Goal: Task Accomplishment & Management: Manage account settings

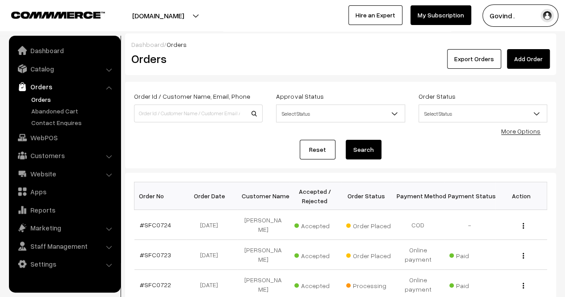
click at [42, 97] on link "Orders" at bounding box center [73, 99] width 88 height 9
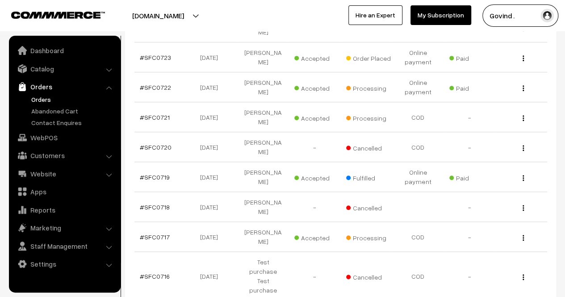
scroll to position [195, 0]
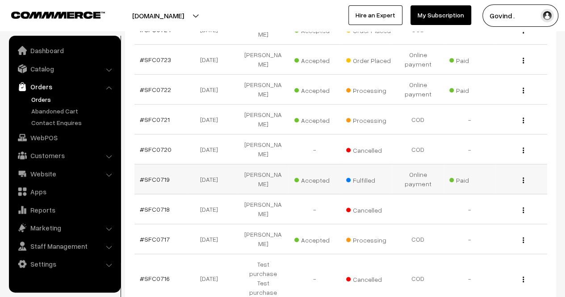
click at [524, 177] on img "button" at bounding box center [523, 180] width 1 height 6
click at [477, 183] on link "View" at bounding box center [484, 193] width 76 height 20
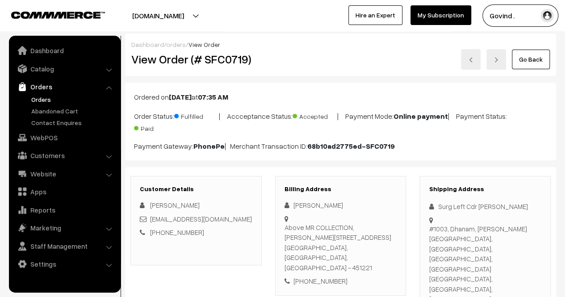
click at [526, 59] on link "Go Back" at bounding box center [531, 60] width 38 height 20
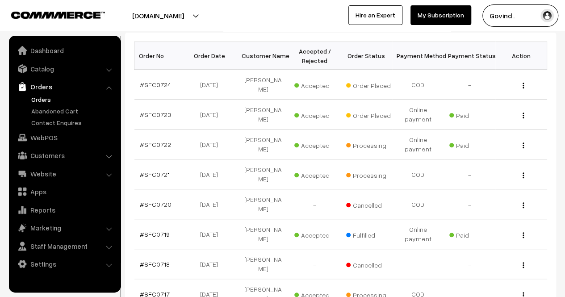
scroll to position [139, 0]
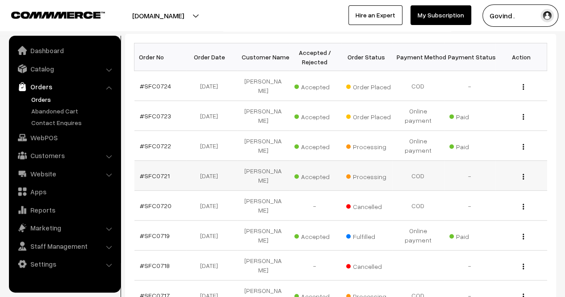
click at [525, 171] on div "View" at bounding box center [521, 175] width 41 height 9
click at [524, 174] on img "button" at bounding box center [523, 177] width 1 height 6
click at [480, 180] on link "View" at bounding box center [484, 190] width 76 height 20
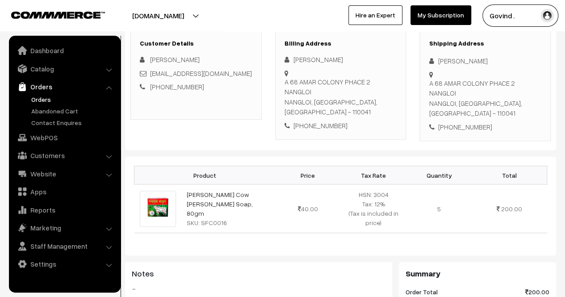
scroll to position [107, 0]
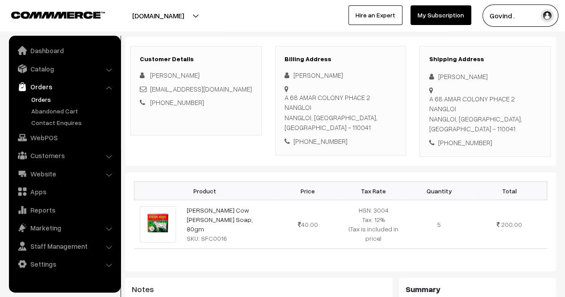
drag, startPoint x: 439, startPoint y: 76, endPoint x: 487, endPoint y: 76, distance: 47.8
click at [487, 76] on div "Brijesh maurya" at bounding box center [485, 77] width 113 height 10
copy div "Brijesh maurya"
drag, startPoint x: 240, startPoint y: 88, endPoint x: 148, endPoint y: 90, distance: 92.5
click at [148, 90] on div "mauryabrijesh9868@gmail.com" at bounding box center [196, 89] width 113 height 10
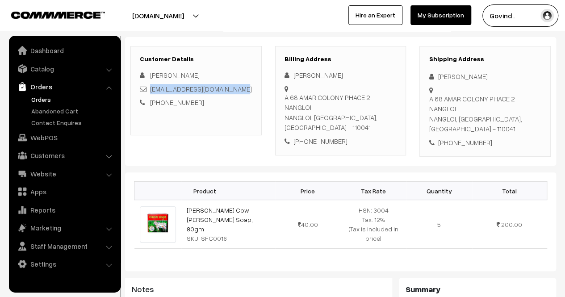
copy link "mauryabrijesh9868@gmail.com"
click at [467, 138] on div "+91 8076095886" at bounding box center [485, 143] width 113 height 10
copy div "8076095886"
drag, startPoint x: 430, startPoint y: 96, endPoint x: 454, endPoint y: 107, distance: 26.8
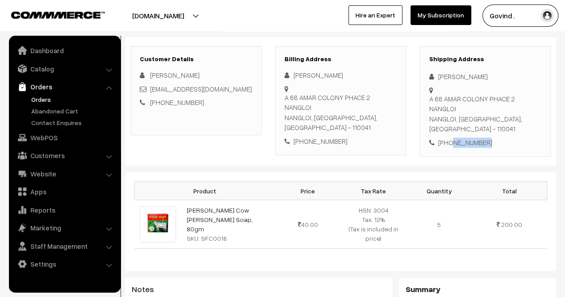
click at [454, 107] on div "A 68 AMAR COLONY PHACE 2 NANGLOI NANGLOI, Delhi, India - 110041" at bounding box center [485, 114] width 113 height 40
copy div "A 68 AMAR COLONY PHACE 2 NANGLOI NANGLOI"
click at [500, 105] on div "A 68 AMAR COLONY PHACE 2 NANGLOI NANGLOI, Delhi, India - 110041" at bounding box center [485, 114] width 113 height 40
copy div "110041"
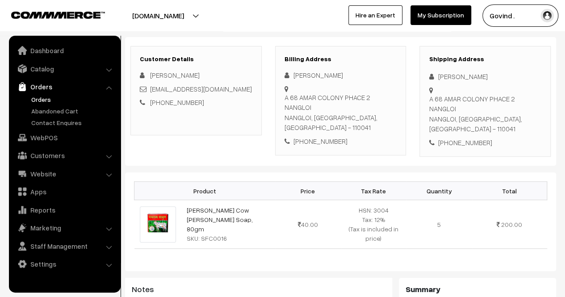
click at [466, 138] on div "+91 8076095886" at bounding box center [485, 143] width 113 height 10
copy div "8076095886"
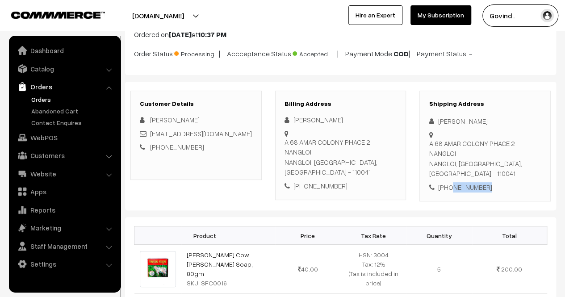
scroll to position [0, 0]
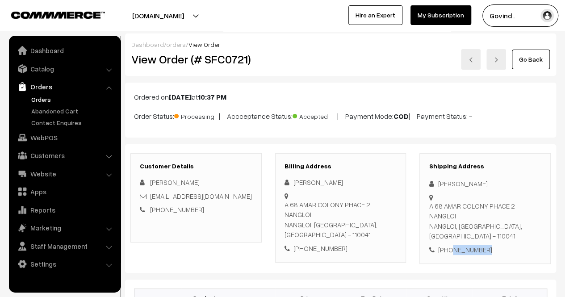
click at [533, 58] on link "Go Back" at bounding box center [531, 60] width 38 height 20
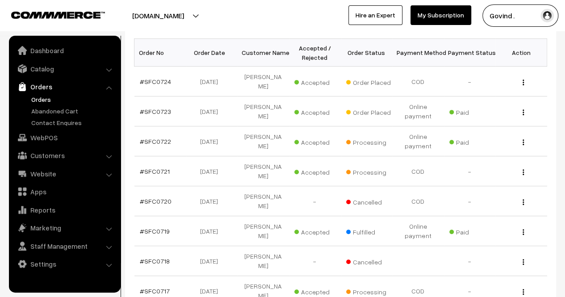
scroll to position [142, 0]
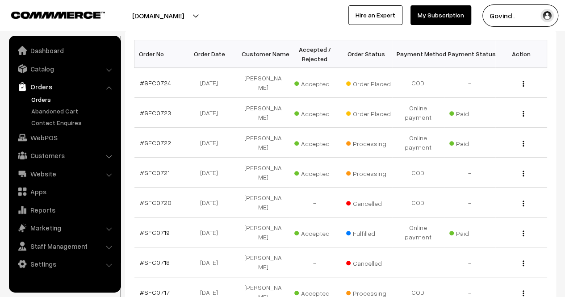
click at [565, 111] on html "Thank you for showing interest. Our team will call you shortly. Close [DOMAIN_N…" at bounding box center [282, 6] width 565 height 297
click at [524, 141] on img "button" at bounding box center [523, 144] width 1 height 6
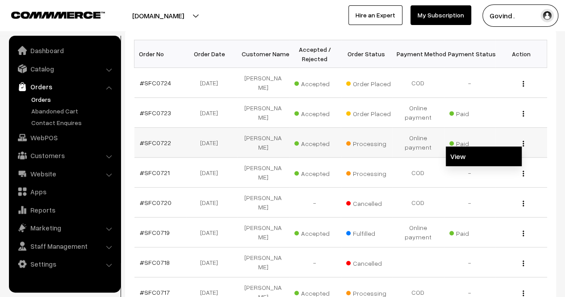
click at [472, 147] on link "View" at bounding box center [484, 157] width 76 height 20
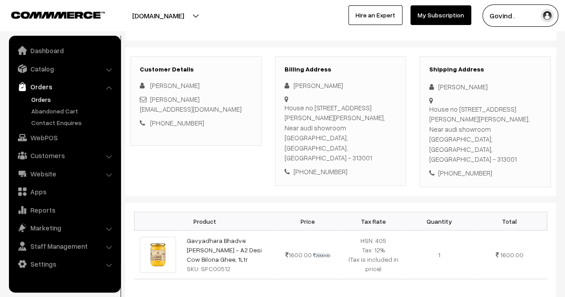
scroll to position [121, 0]
click at [565, 82] on html "Thank you for showing interest. Our team will call you shortly. Close shopforco…" at bounding box center [282, 27] width 565 height 297
drag, startPoint x: 439, startPoint y: 84, endPoint x: 486, endPoint y: 83, distance: 47.0
click at [486, 83] on div "[PERSON_NAME]" at bounding box center [485, 86] width 113 height 10
copy div "[PERSON_NAME]"
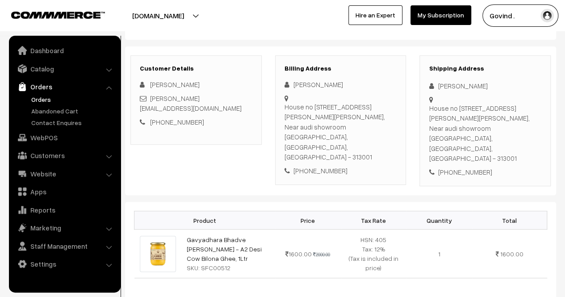
drag, startPoint x: 448, startPoint y: 125, endPoint x: 444, endPoint y: 122, distance: 4.6
click at [444, 122] on div "House no 83 shalini chittora goverdhan vilas, Near audi showroom Udaipur, Rajas…" at bounding box center [485, 133] width 113 height 60
click at [452, 130] on div "House no 83 shalini chittora goverdhan vilas, Near audi showroom Udaipur, Rajas…" at bounding box center [485, 133] width 113 height 60
drag, startPoint x: 450, startPoint y: 123, endPoint x: 430, endPoint y: 107, distance: 25.8
click at [430, 107] on div "House no 83 shalini chittora goverdhan vilas, Near audi showroom Udaipur, Rajas…" at bounding box center [485, 133] width 113 height 60
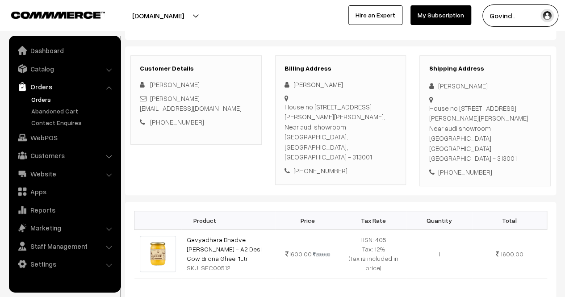
copy div "House no 83 shalini chittora goverdhan vilas, Near audi showroom Udaipur"
click at [439, 127] on div "House no 83 shalini chittora goverdhan vilas, Near audi showroom Udaipur, Rajas…" at bounding box center [485, 133] width 113 height 60
click at [512, 127] on div "House no 83 shalini chittora goverdhan vilas, Near audi showroom Udaipur, Rajas…" at bounding box center [485, 133] width 113 height 60
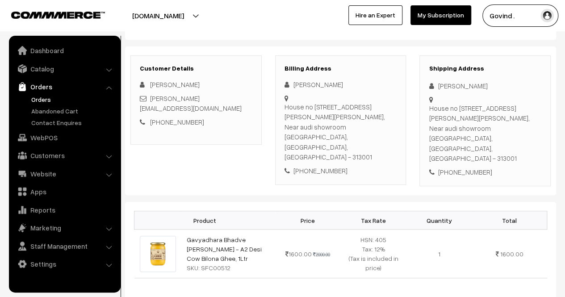
copy div "313001"
click at [461, 167] on div "+91 9057832442" at bounding box center [485, 172] width 113 height 10
copy div "9057832442"
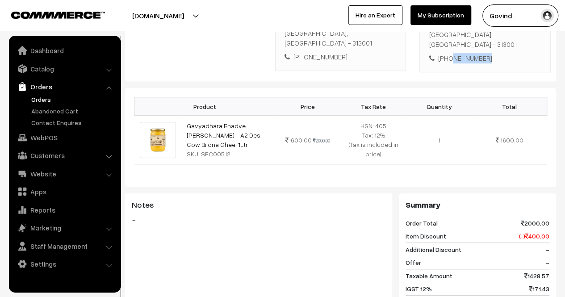
scroll to position [0, 0]
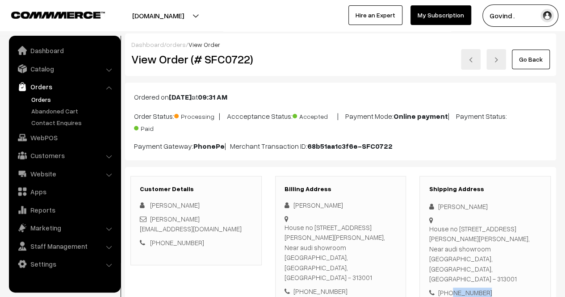
click at [535, 57] on link "Go Back" at bounding box center [531, 60] width 38 height 20
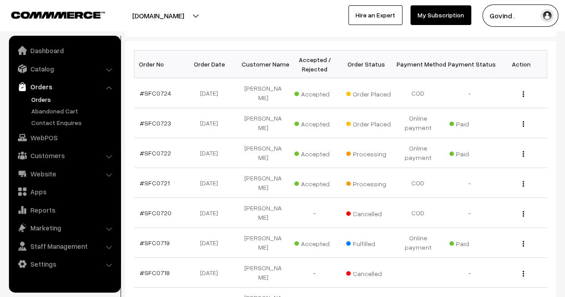
scroll to position [136, 0]
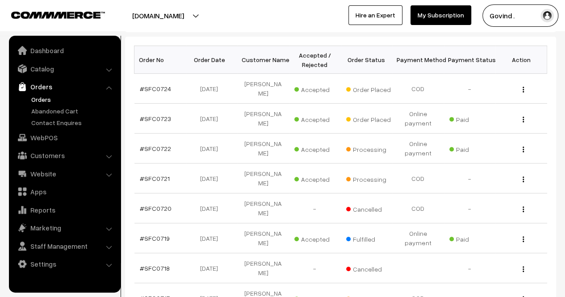
click at [565, 141] on html "Thank you for showing interest. Our team will call you shortly. Close [DOMAIN_N…" at bounding box center [282, 12] width 565 height 297
click at [523, 117] on img "button" at bounding box center [523, 120] width 1 height 6
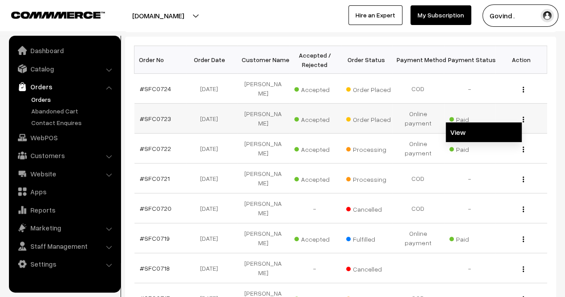
click at [494, 126] on link "View" at bounding box center [484, 132] width 76 height 20
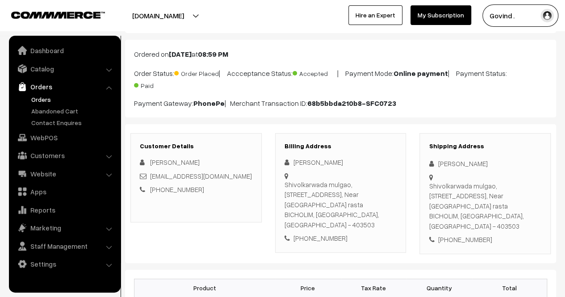
scroll to position [42, 0]
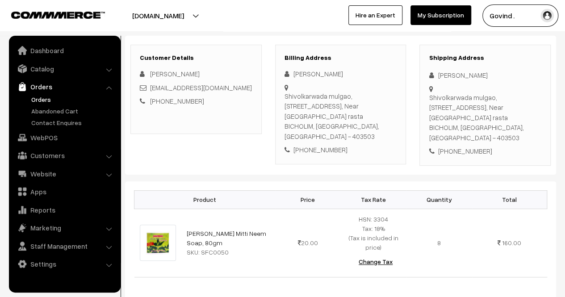
click at [565, 118] on html "Thank you for showing interest. Our team will call you shortly. Close shopforco…" at bounding box center [282, 17] width 565 height 297
drag, startPoint x: 430, startPoint y: 95, endPoint x: 456, endPoint y: 114, distance: 32.1
click at [456, 114] on div "Shivolkarwada mulgao, Bicholim Goa, H. No 760, Near Tambda rasta BICHOLIM, Goa,…" at bounding box center [485, 117] width 113 height 51
copy div "Shivolkarwada mulgao, Bicholim Goa, H. No 760, Near Tambda rasta BICHOLIM"
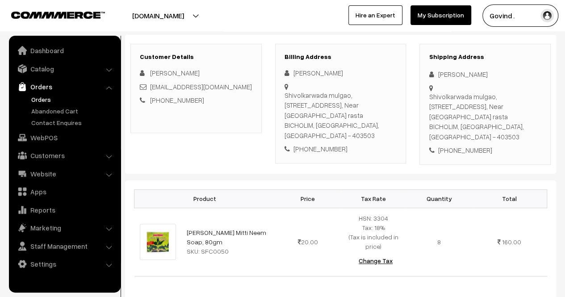
click at [437, 117] on div "Shivolkarwada mulgao, Bicholim Goa, H. No 760, Near Tambda rasta BICHOLIM, Goa,…" at bounding box center [485, 117] width 113 height 51
click at [501, 117] on div "Shivolkarwada mulgao, Bicholim Goa, H. No 760, Near Tambda rasta BICHOLIM, Goa,…" at bounding box center [485, 117] width 113 height 51
copy div "403503"
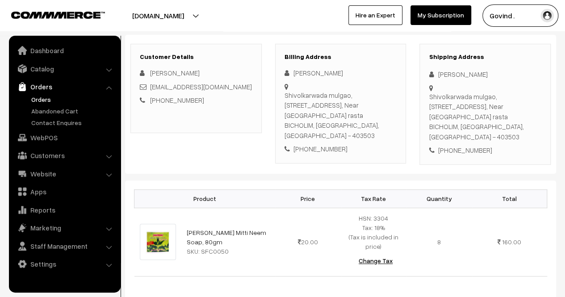
click at [474, 145] on div "+91 8073699204" at bounding box center [485, 150] width 113 height 10
copy div "8073699204"
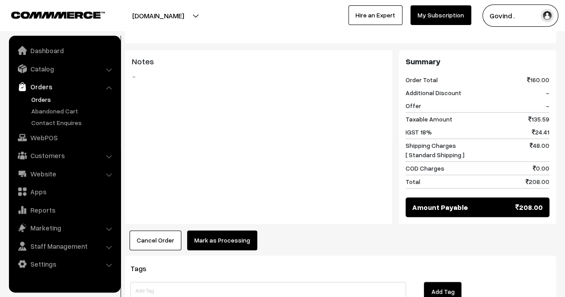
scroll to position [0, 0]
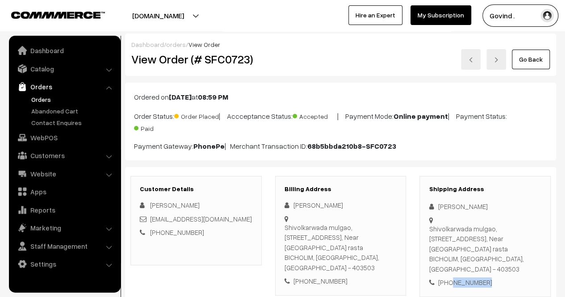
click at [531, 54] on link "Go Back" at bounding box center [531, 60] width 38 height 20
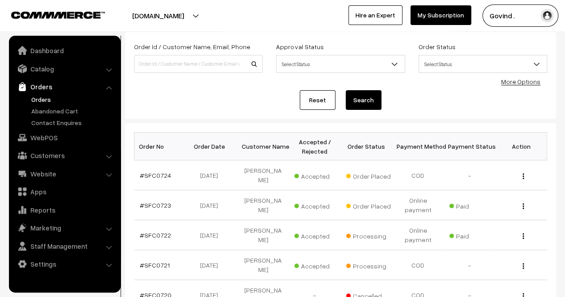
scroll to position [53, 0]
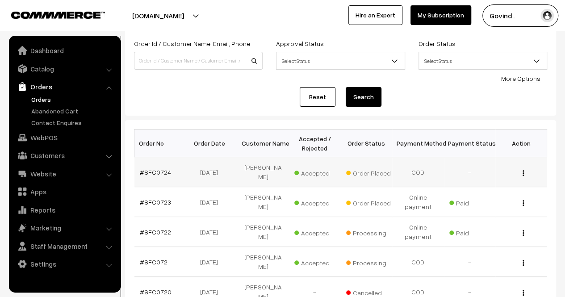
click at [524, 170] on img "button" at bounding box center [523, 173] width 1 height 6
click at [481, 179] on link "View" at bounding box center [484, 186] width 76 height 20
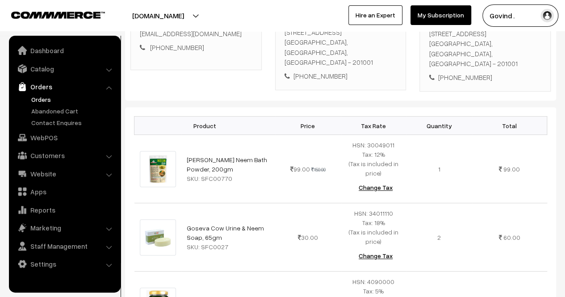
scroll to position [99, 0]
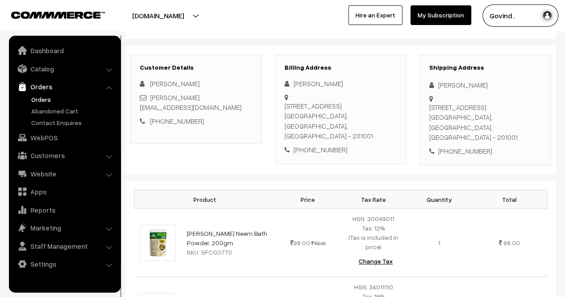
click at [565, 59] on html "Thank you for showing interest. Our team will call you shortly. Close [DOMAIN_N…" at bounding box center [282, 49] width 565 height 297
drag, startPoint x: 438, startPoint y: 84, endPoint x: 494, endPoint y: 86, distance: 56.3
click at [494, 86] on div "[PERSON_NAME]" at bounding box center [485, 85] width 113 height 10
copy div "[PERSON_NAME]"
drag, startPoint x: 227, startPoint y: 99, endPoint x: 151, endPoint y: 96, distance: 76.9
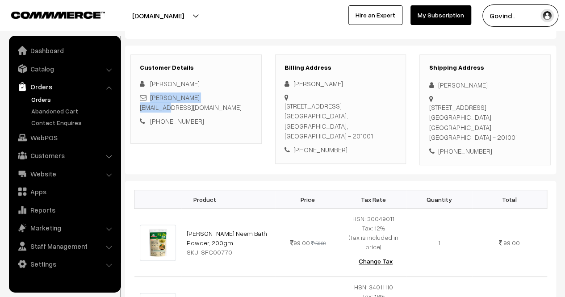
click at [151, 96] on div "[PERSON_NAME][EMAIL_ADDRESS][DOMAIN_NAME]" at bounding box center [196, 103] width 113 height 20
copy link "[PERSON_NAME][EMAIL_ADDRESS][DOMAIN_NAME]"
click at [465, 146] on div "[PHONE_NUMBER]" at bounding box center [485, 151] width 113 height 10
copy div "8527029021"
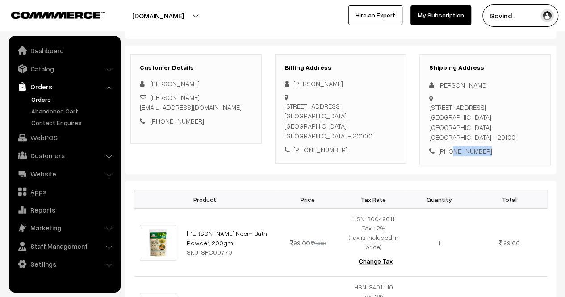
drag, startPoint x: 459, startPoint y: 118, endPoint x: 430, endPoint y: 107, distance: 31.0
click at [430, 107] on div "[STREET_ADDRESS]" at bounding box center [485, 122] width 113 height 40
copy div "3rd C 49, [GEOGRAPHIC_DATA]"
click at [442, 115] on div "[STREET_ADDRESS]" at bounding box center [485, 122] width 113 height 40
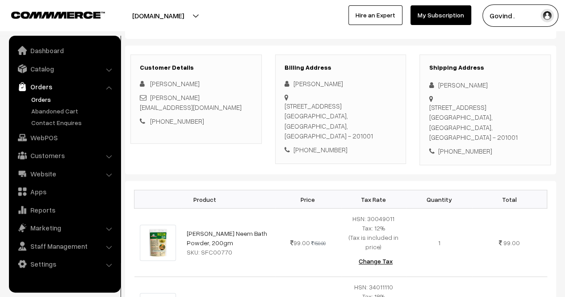
click at [526, 117] on div "[STREET_ADDRESS]" at bounding box center [485, 122] width 113 height 40
copy div "201001"
click at [463, 146] on div "[PHONE_NUMBER]" at bounding box center [485, 151] width 113 height 10
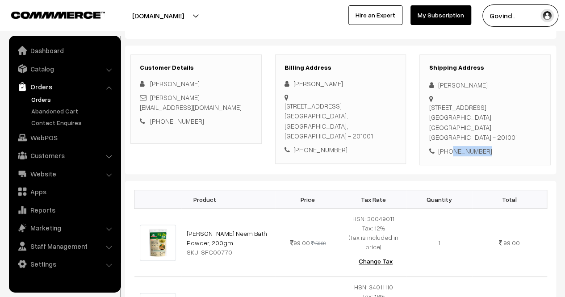
copy div "8527029021"
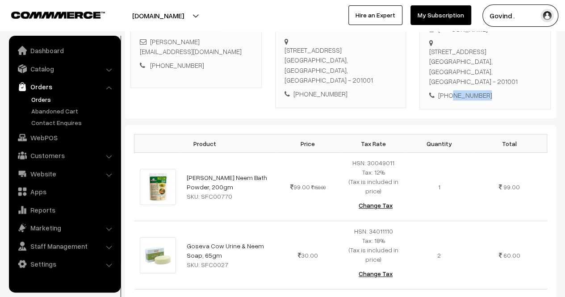
scroll to position [0, 0]
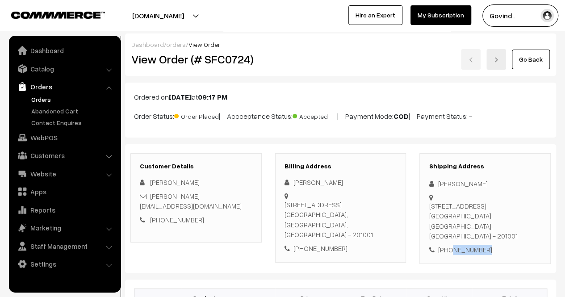
click at [532, 63] on link "Go Back" at bounding box center [531, 60] width 38 height 20
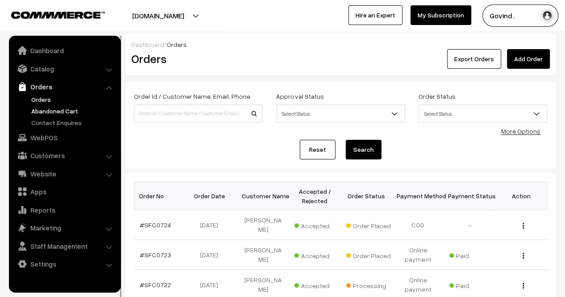
click at [52, 111] on link "Abandoned Cart" at bounding box center [73, 110] width 88 height 9
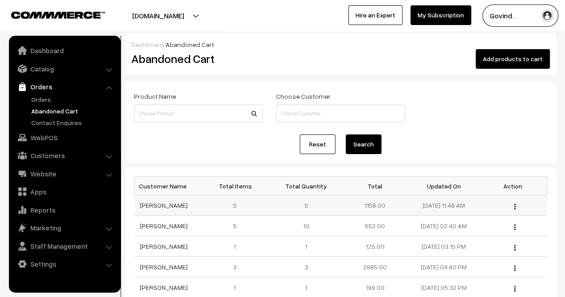
click at [514, 205] on button "button" at bounding box center [515, 206] width 2 height 7
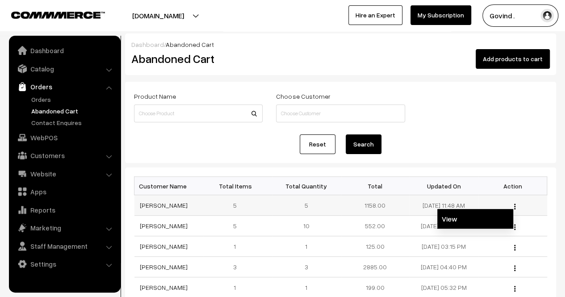
click at [475, 217] on link "View" at bounding box center [476, 219] width 76 height 20
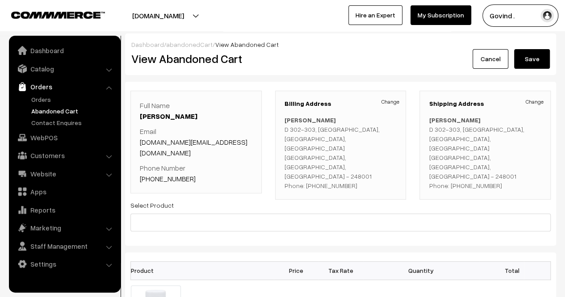
click at [554, 80] on html "Thank you for showing interest. Our team will call you shortly. Close [DOMAIN_N…" at bounding box center [282, 148] width 565 height 297
click at [493, 63] on link "Cancel" at bounding box center [491, 59] width 36 height 20
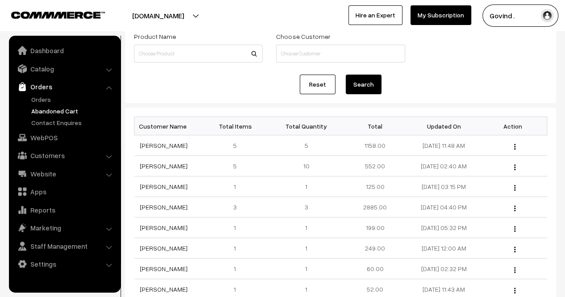
scroll to position [82, 0]
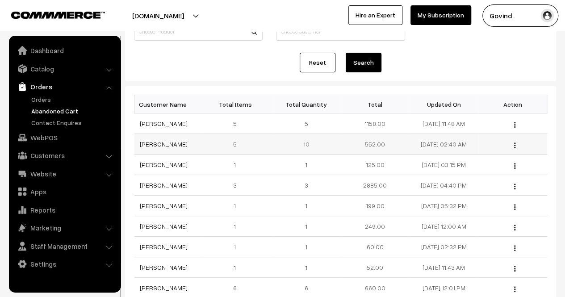
click at [515, 148] on img "button" at bounding box center [514, 146] width 1 height 6
click at [485, 159] on link "View" at bounding box center [476, 158] width 76 height 20
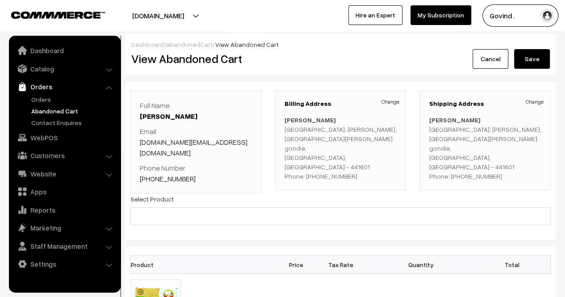
click at [565, 77] on html "Thank you for showing interest. Our team will call you shortly. Close [DOMAIN_N…" at bounding box center [282, 148] width 565 height 297
click at [492, 66] on link "Cancel" at bounding box center [491, 59] width 36 height 20
